Goal: Task Accomplishment & Management: Use online tool/utility

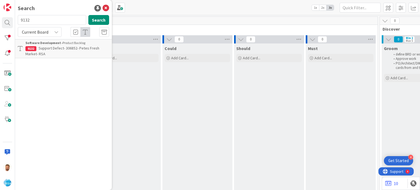
scroll to position [0, 606]
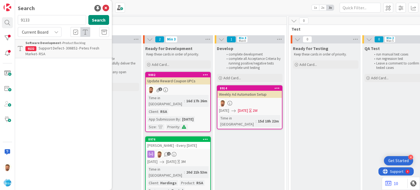
type input "9133"
click at [50, 50] on span "Support Maintenance - 306864- Buche Foods-RSA" at bounding box center [62, 51] width 74 height 11
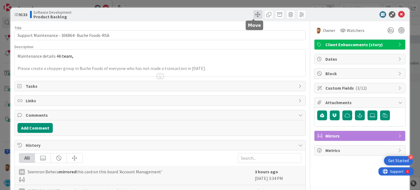
click at [254, 15] on span at bounding box center [258, 14] width 9 height 9
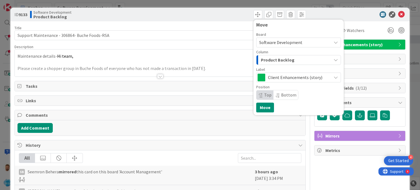
click at [266, 63] on span "Product Backlog" at bounding box center [278, 59] width 34 height 7
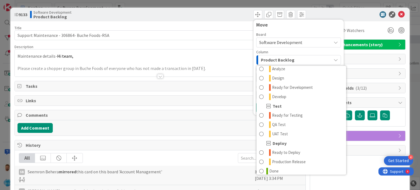
scroll to position [126, 0]
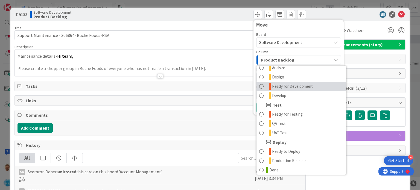
click at [279, 91] on link "Ready for Development" at bounding box center [302, 86] width 90 height 9
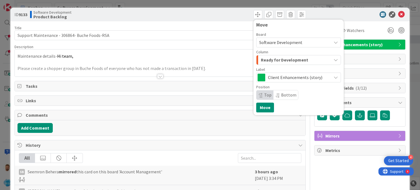
click at [261, 113] on div "Move Board Software Development Column Ready for Development Product Backlog Pr…" at bounding box center [299, 67] width 90 height 96
click at [261, 107] on button "Move" at bounding box center [265, 108] width 18 height 10
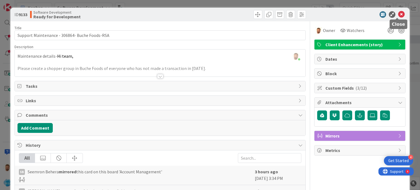
click at [399, 17] on icon at bounding box center [402, 14] width 7 height 7
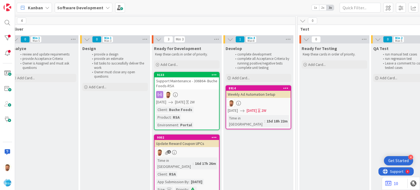
click at [198, 76] on div "9133" at bounding box center [188, 75] width 62 height 4
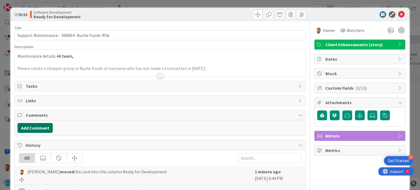
click at [46, 128] on button "Add Comment" at bounding box center [35, 128] width 35 height 10
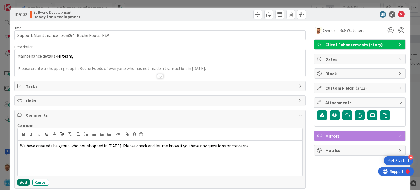
click at [24, 182] on button "Add" at bounding box center [24, 182] width 12 height 7
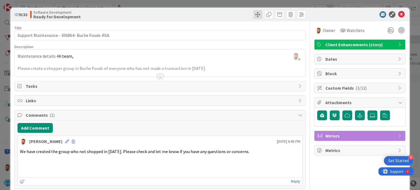
click at [254, 18] on span at bounding box center [258, 14] width 9 height 9
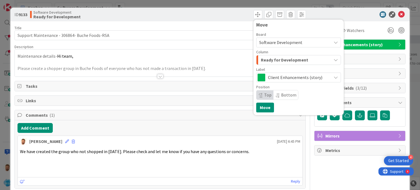
scroll to position [2, 0]
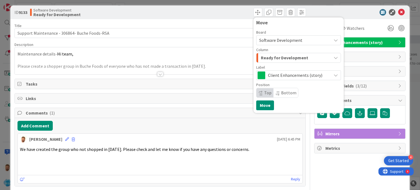
click at [272, 56] on span "Ready for Development" at bounding box center [284, 57] width 47 height 7
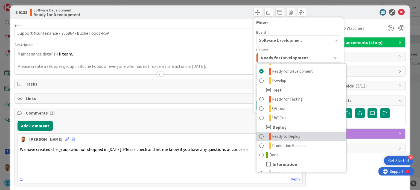
scroll to position [139, 0]
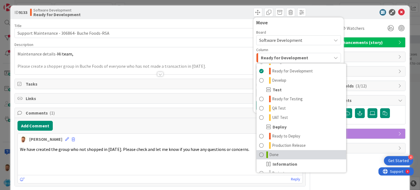
click at [270, 156] on span "Done" at bounding box center [274, 155] width 9 height 7
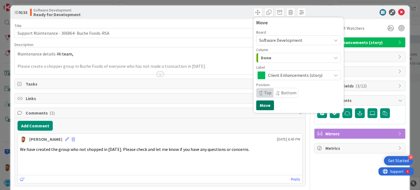
click at [261, 106] on button "Move" at bounding box center [265, 105] width 18 height 10
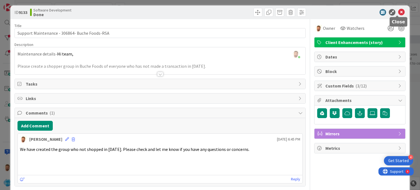
click at [399, 14] on icon at bounding box center [402, 12] width 7 height 7
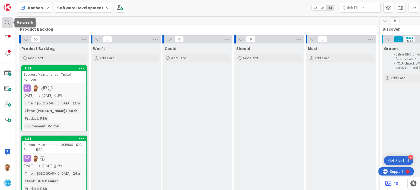
click at [8, 24] on div at bounding box center [7, 22] width 11 height 11
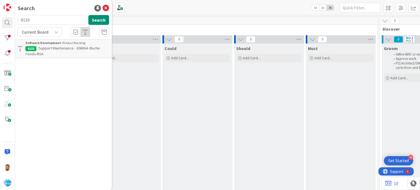
click at [41, 23] on input "9133" at bounding box center [52, 20] width 68 height 10
type input "9135"
click at [48, 43] on b "Software Development ›" at bounding box center [43, 43] width 37 height 4
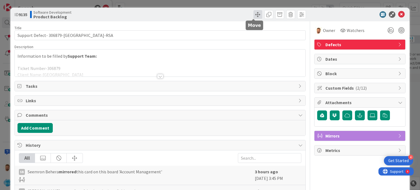
click at [254, 18] on span at bounding box center [258, 14] width 9 height 9
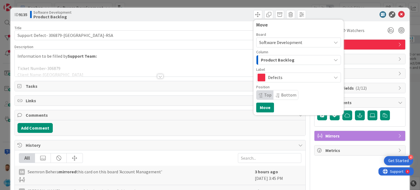
click at [269, 62] on span "Product Backlog" at bounding box center [278, 59] width 34 height 7
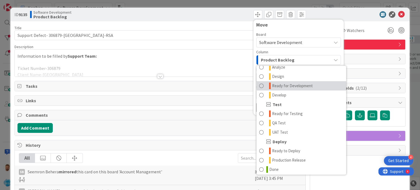
click at [282, 87] on span "Ready for Development" at bounding box center [292, 86] width 41 height 7
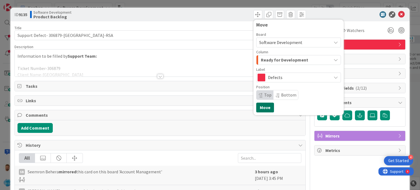
click at [264, 106] on button "Move" at bounding box center [265, 108] width 18 height 10
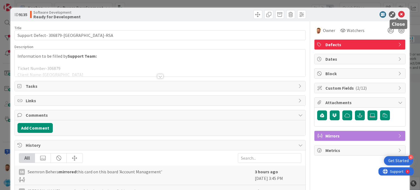
click at [399, 15] on icon at bounding box center [402, 14] width 7 height 7
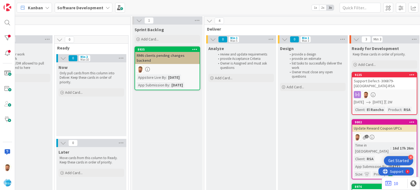
scroll to position [0, 400]
click at [370, 83] on div "Support Defect- 306879-[GEOGRAPHIC_DATA]-RSA" at bounding box center [384, 83] width 65 height 12
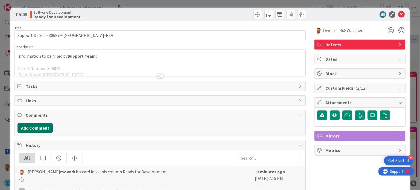
click at [44, 125] on button "Add Comment" at bounding box center [35, 128] width 35 height 10
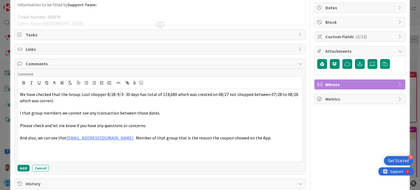
scroll to position [52, 0]
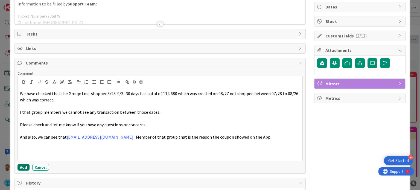
click at [24, 166] on button "Add" at bounding box center [24, 167] width 12 height 7
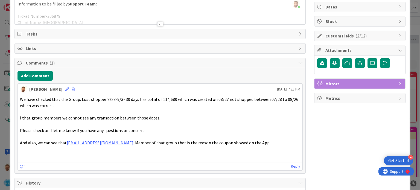
scroll to position [0, 0]
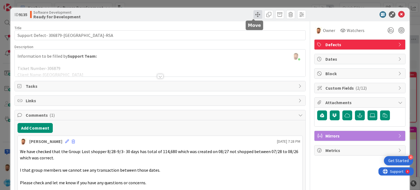
click at [255, 16] on span at bounding box center [258, 14] width 9 height 9
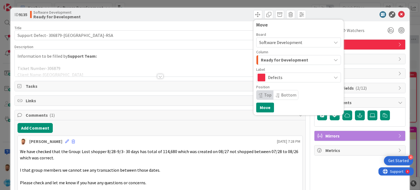
click at [277, 60] on span "Ready for Development" at bounding box center [284, 59] width 47 height 7
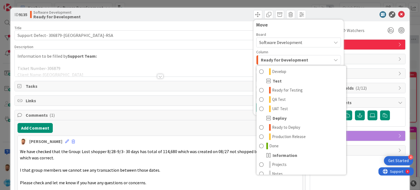
scroll to position [156, 0]
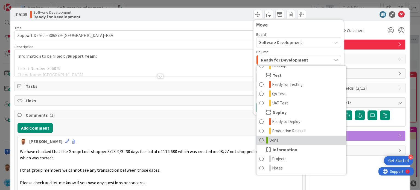
click at [267, 139] on icon at bounding box center [268, 140] width 2 height 7
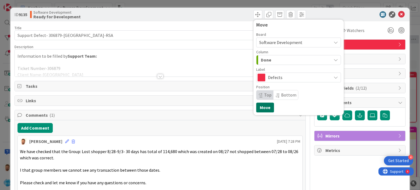
click at [258, 110] on button "Move" at bounding box center [265, 108] width 18 height 10
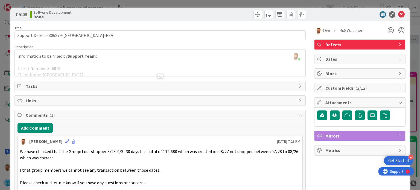
click at [399, 16] on icon at bounding box center [402, 14] width 7 height 7
